Goal: Information Seeking & Learning: Learn about a topic

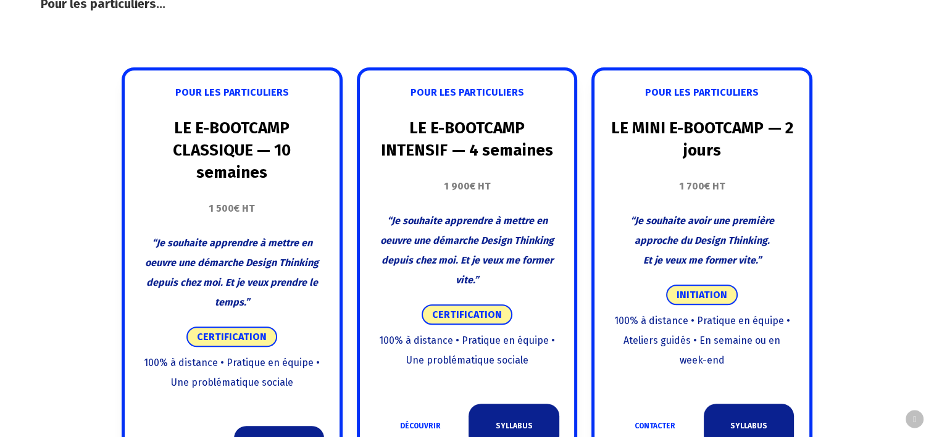
scroll to position [741, 0]
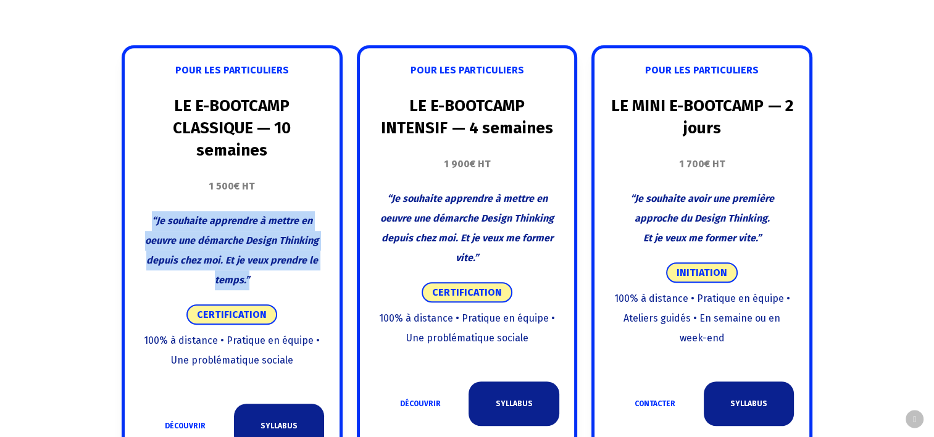
drag, startPoint x: 255, startPoint y: 283, endPoint x: 153, endPoint y: 229, distance: 115.5
click at [153, 228] on p "“Je souhaite apprendre à mettre en oeuvre une démarche Design Thinking depuis c…" at bounding box center [232, 250] width 184 height 79
drag, startPoint x: 153, startPoint y: 229, endPoint x: 201, endPoint y: 262, distance: 58.6
click at [201, 262] on span "“Je souhaite apprendre à mettre en oeuvre une démarche Design Thinking depuis c…" at bounding box center [232, 250] width 174 height 71
click at [227, 263] on span "“Je souhaite apprendre à mettre en oeuvre une démarche Design Thinking depuis c…" at bounding box center [232, 250] width 174 height 71
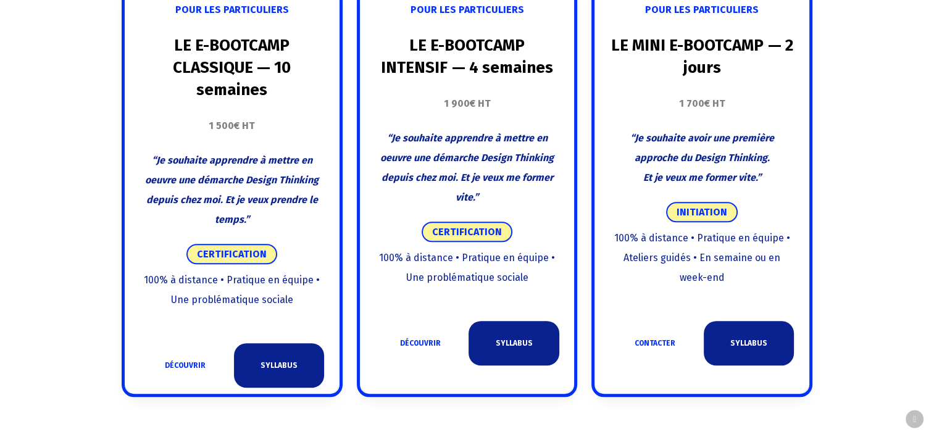
scroll to position [803, 0]
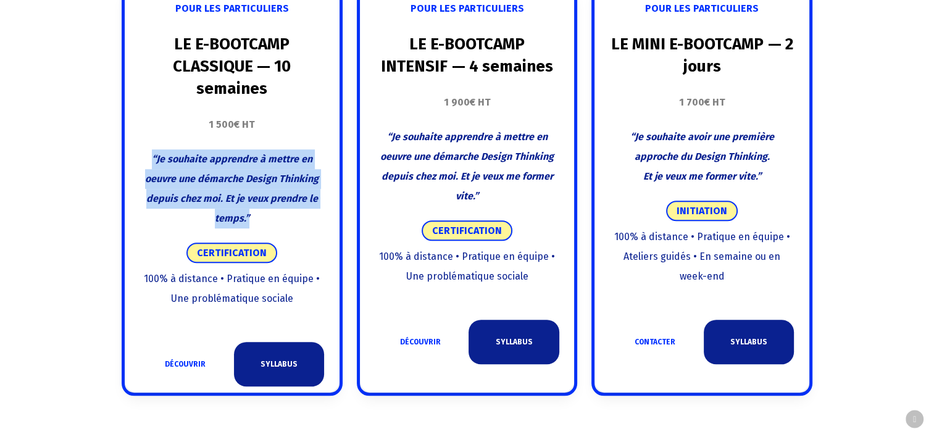
drag, startPoint x: 250, startPoint y: 220, endPoint x: 142, endPoint y: 156, distance: 125.7
click at [142, 156] on p "“Je souhaite apprendre à mettre en oeuvre une démarche Design Thinking depuis c…" at bounding box center [232, 188] width 184 height 79
copy span "“Je souhaite apprendre à mettre en oeuvre une démarche Design Thinking depuis c…"
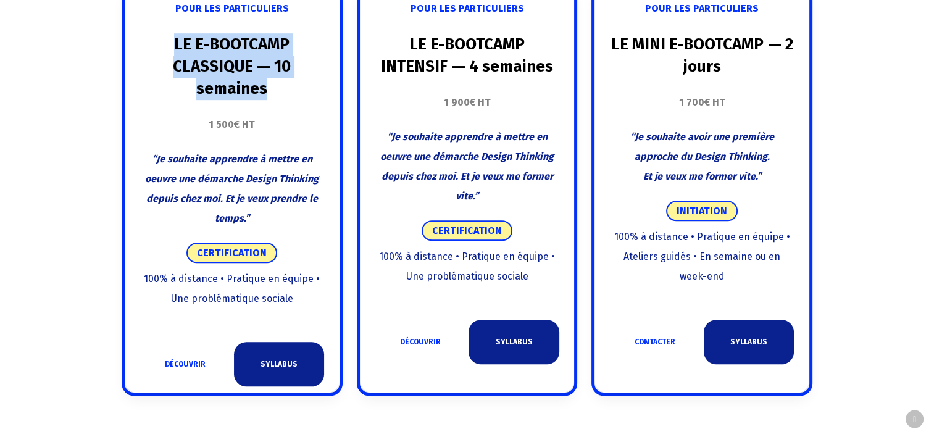
drag, startPoint x: 177, startPoint y: 45, endPoint x: 272, endPoint y: 82, distance: 101.5
click at [272, 82] on h3 "LE E-BOOTCAMP CLASSIQUE — 10 semaines" at bounding box center [232, 66] width 184 height 67
copy strong "LE E-BOOTCAMP CLASSIQUE — 10 semaines"
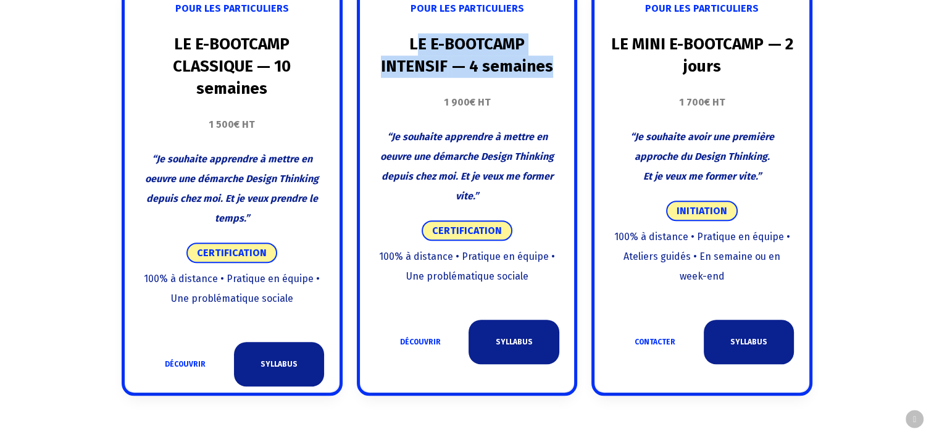
drag, startPoint x: 379, startPoint y: 44, endPoint x: 552, endPoint y: 64, distance: 174.0
click at [552, 64] on h3 "LE E-BOOTCAMP INTENSIF — 4 semaines" at bounding box center [467, 55] width 184 height 44
copy h3 "E E-BOOTCAMP INTENSIF — 4 semaines"
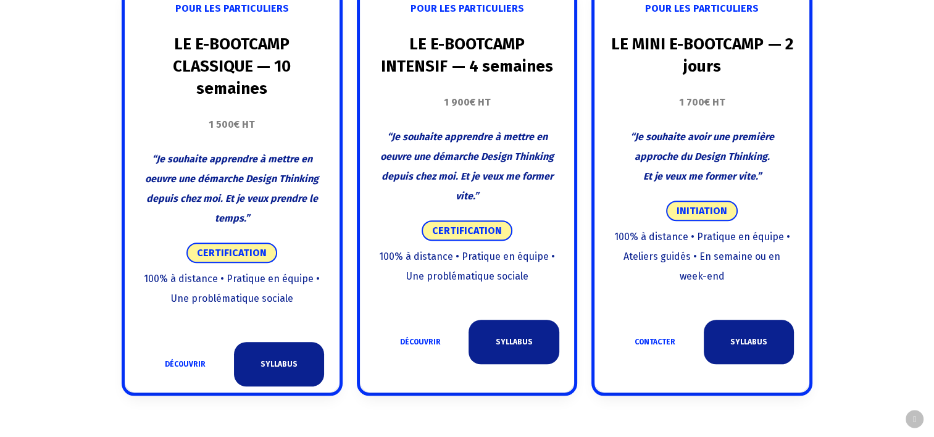
click at [646, 42] on span "LE MINI E-BOOTCAMP" at bounding box center [687, 44] width 153 height 19
drag, startPoint x: 637, startPoint y: 46, endPoint x: 736, endPoint y: 62, distance: 100.7
click at [736, 62] on h3 "LE MINI E-BOOTCAMP — 2 jours" at bounding box center [702, 55] width 184 height 44
copy h3 "MINI E-BOOTCAMP — 2 jours"
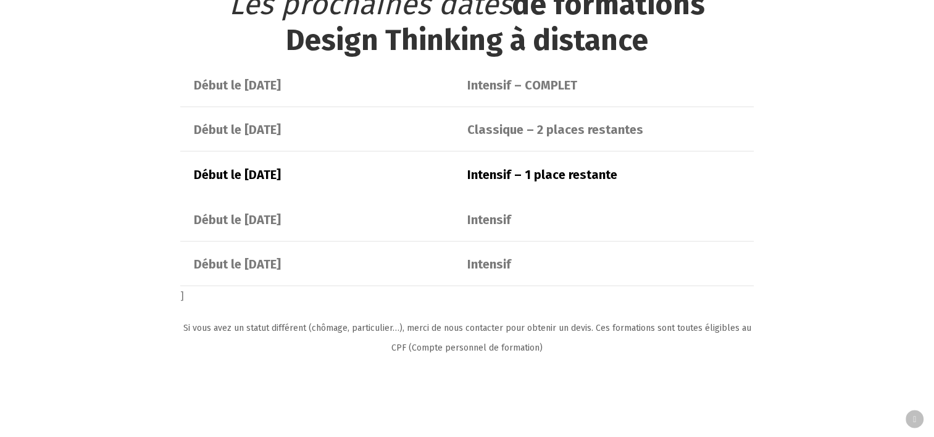
scroll to position [2470, 0]
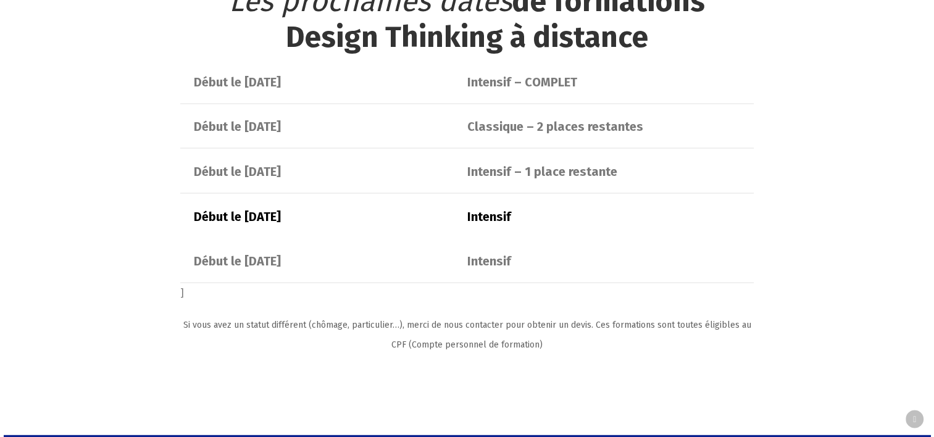
click at [658, 222] on div "Intensif" at bounding box center [603, 217] width 273 height 16
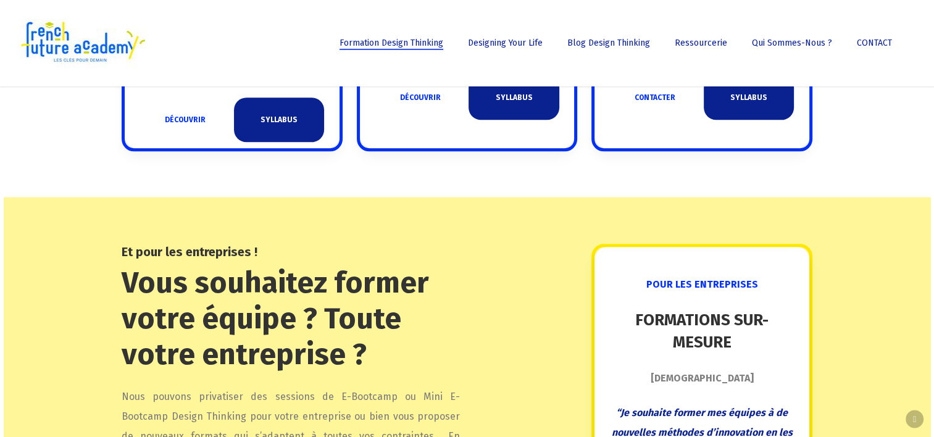
scroll to position [803, 0]
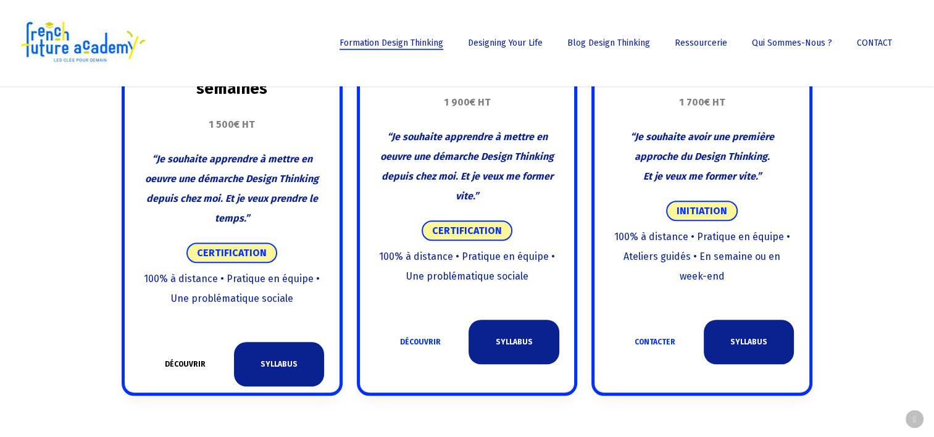
click at [184, 368] on link "DÉCOUVRIR" at bounding box center [185, 364] width 90 height 44
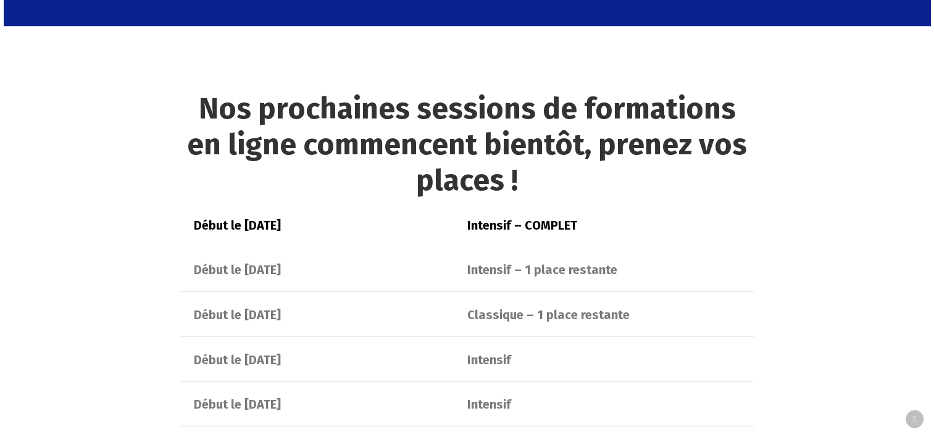
scroll to position [2652, 0]
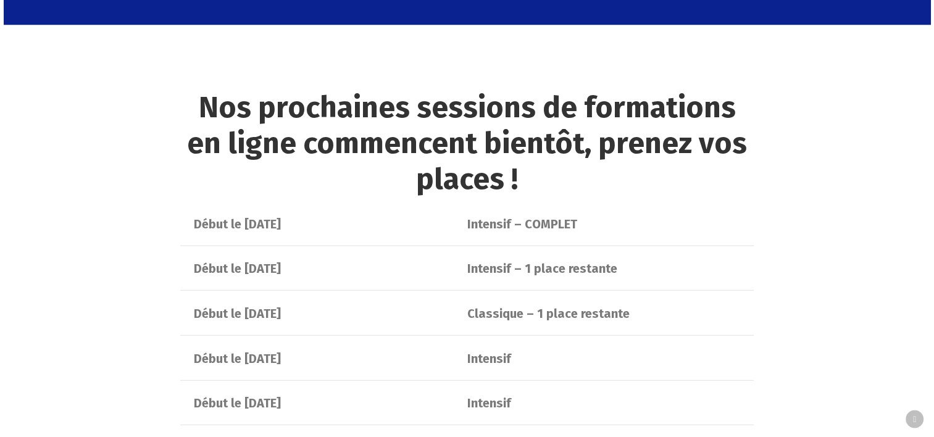
click at [496, 155] on h2 "Nos prochaines sessions de formations en ligne commencent bientôt, prenez vos p…" at bounding box center [467, 143] width 574 height 107
click at [556, 112] on h2 "Nos prochaines sessions de formations en ligne commencent bientôt, prenez vos p…" at bounding box center [467, 143] width 574 height 107
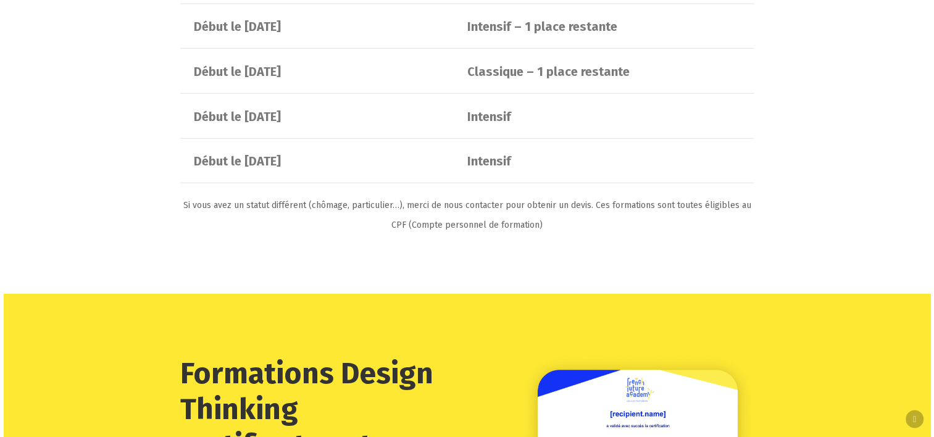
scroll to position [2899, 0]
